Goal: Find specific page/section: Find specific page/section

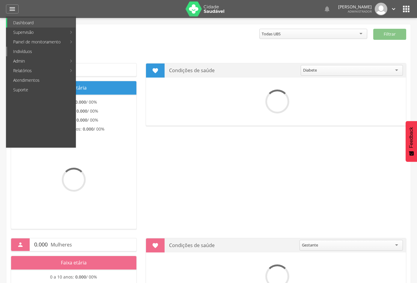
click at [30, 52] on link "Indivíduos" at bounding box center [41, 52] width 68 height 10
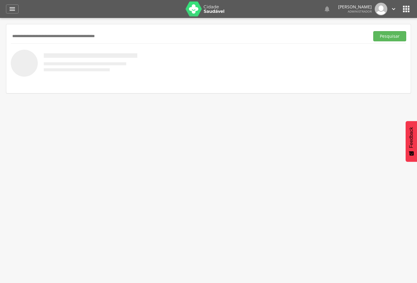
click at [71, 35] on input "text" at bounding box center [189, 36] width 357 height 10
click at [373, 31] on button "Pesquisar" at bounding box center [389, 36] width 33 height 10
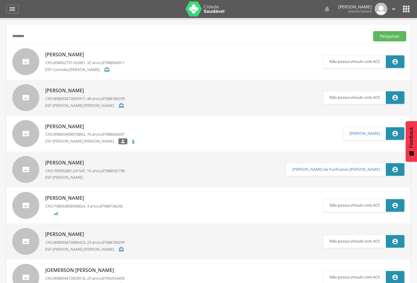
drag, startPoint x: 48, startPoint y: 36, endPoint x: -2, endPoint y: 35, distance: 50.7
click at [0, 35] on html " Dashboard Supervisão Produtividade Mapa da cidade Mapa de cobertura Ranking A…" at bounding box center [208, 141] width 417 height 283
type input "**********"
click at [373, 31] on button "Pesquisar" at bounding box center [389, 36] width 33 height 10
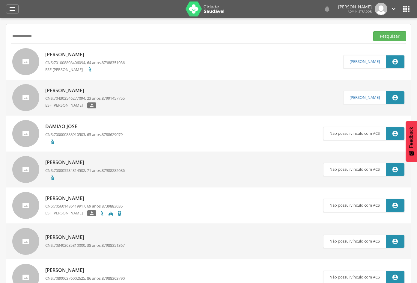
click at [111, 93] on p "[PERSON_NAME]" at bounding box center [84, 90] width 79 height 7
type input "**********"
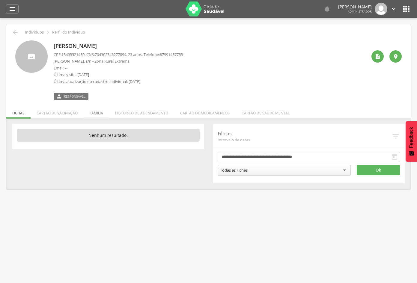
click at [96, 114] on li "Família" at bounding box center [96, 112] width 25 height 14
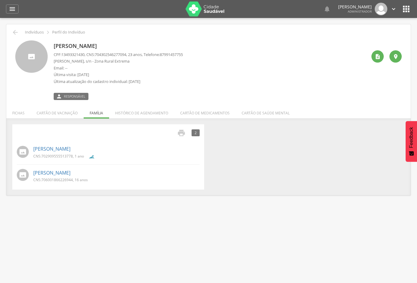
drag, startPoint x: 148, startPoint y: 46, endPoint x: 52, endPoint y: 41, distance: 96.1
click at [52, 41] on div "[PERSON_NAME] CPF: 13493321430 , CNS: [PHONE_NUMBER] , 23 anos, Telefone: 87991…" at bounding box center [208, 70] width 387 height 60
